Goal: Check status: Check status

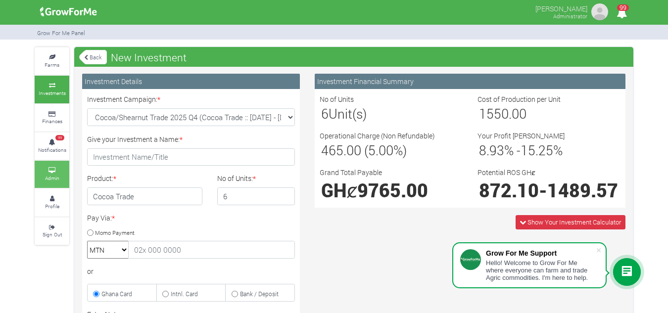
click at [62, 171] on icon at bounding box center [52, 170] width 30 height 5
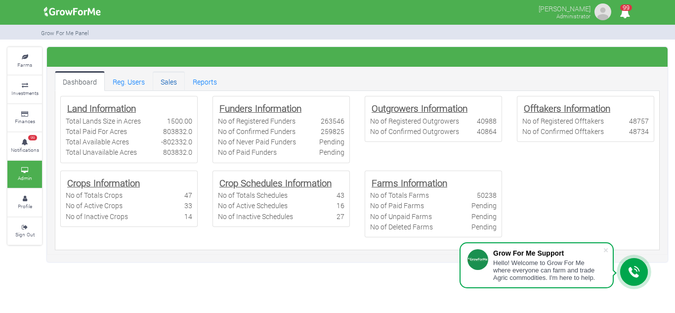
click at [179, 77] on link "Sales" at bounding box center [169, 81] width 32 height 20
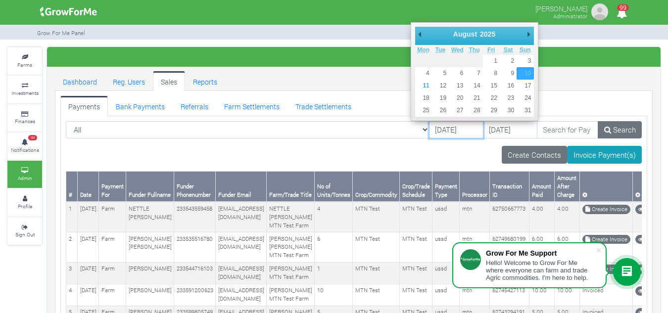
click at [429, 127] on input "[DATE]" at bounding box center [456, 130] width 54 height 18
click at [429, 125] on input "[DATE]" at bounding box center [456, 130] width 54 height 18
type input "[DATE]"
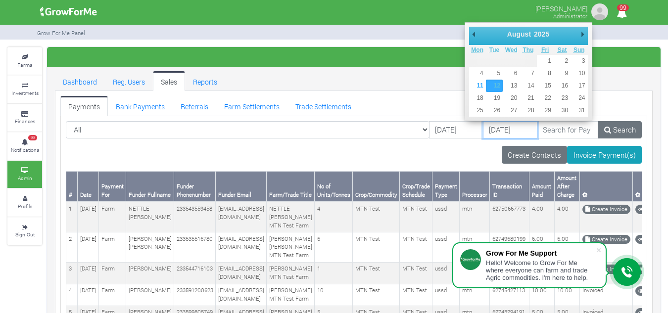
click at [483, 129] on input "12/08/2025" at bounding box center [510, 130] width 54 height 18
type input "[DATE]"
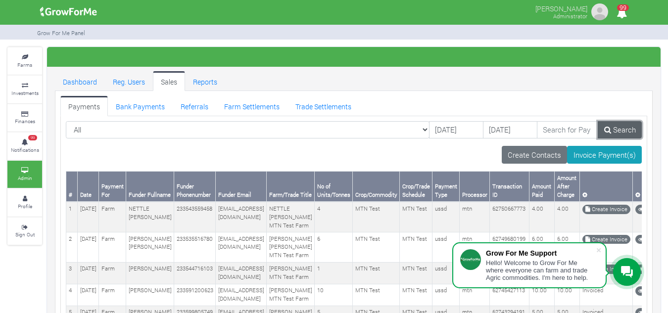
click at [611, 127] on link "Search" at bounding box center [619, 130] width 44 height 18
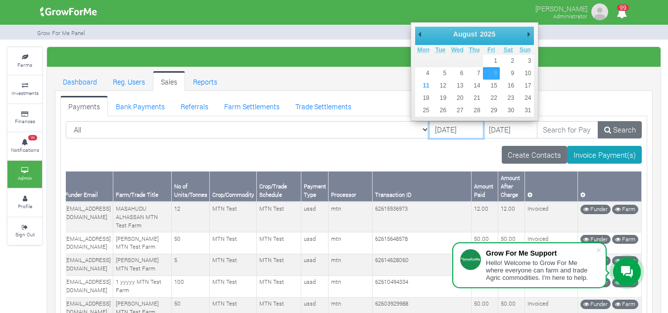
click at [429, 129] on input "[DATE]" at bounding box center [456, 130] width 54 height 18
type input "07/08/2025"
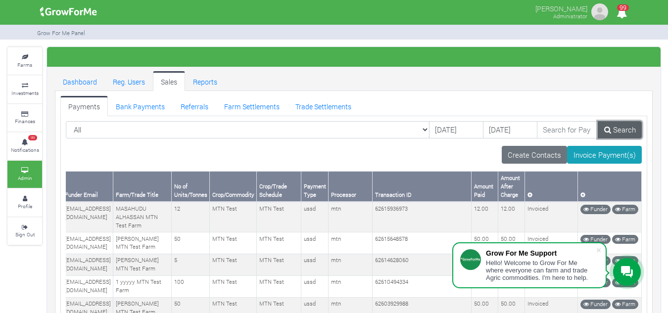
click at [627, 134] on link "Search" at bounding box center [619, 130] width 44 height 18
click at [627, 134] on link "Search" at bounding box center [620, 130] width 43 height 18
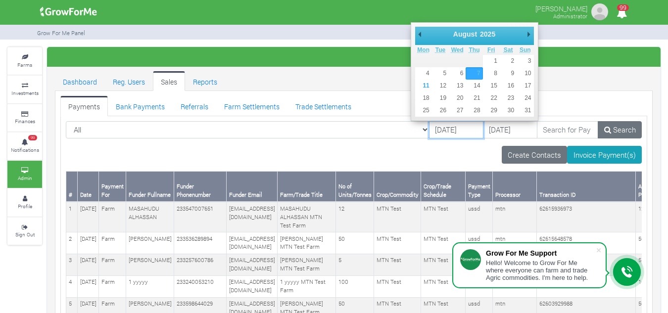
click at [429, 128] on input "07/08/2025" at bounding box center [456, 130] width 54 height 18
type input "08/08/2025"
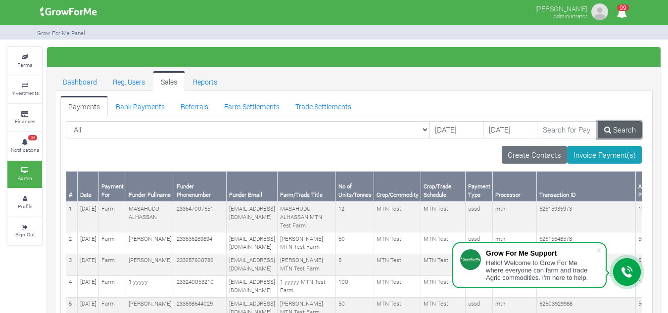
click at [621, 130] on link "Search" at bounding box center [619, 130] width 44 height 18
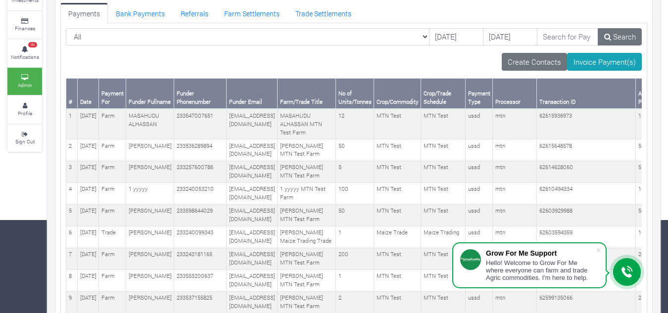
scroll to position [92, 0]
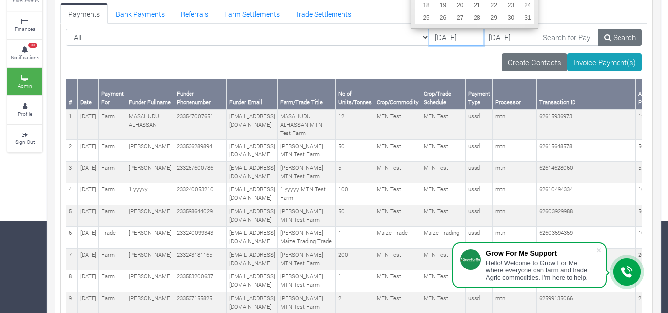
click at [429, 34] on input "08/08/2025" at bounding box center [456, 38] width 54 height 18
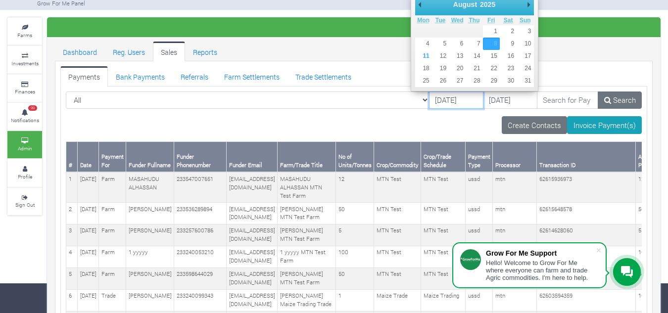
scroll to position [29, 0]
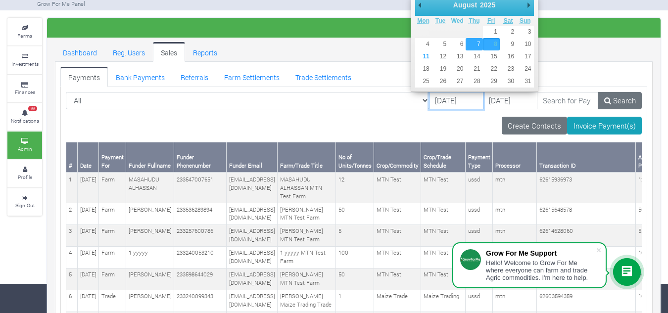
type input "[DATE]"
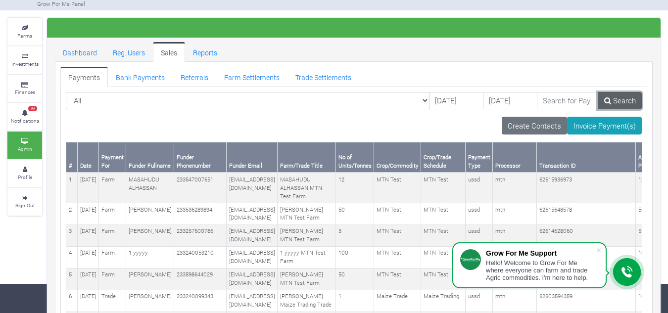
click at [632, 100] on link "Search" at bounding box center [619, 101] width 44 height 18
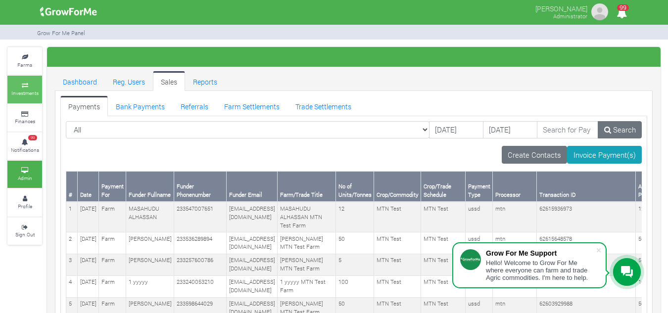
click at [28, 82] on link "Investments" at bounding box center [24, 89] width 35 height 27
